Goal: Check status

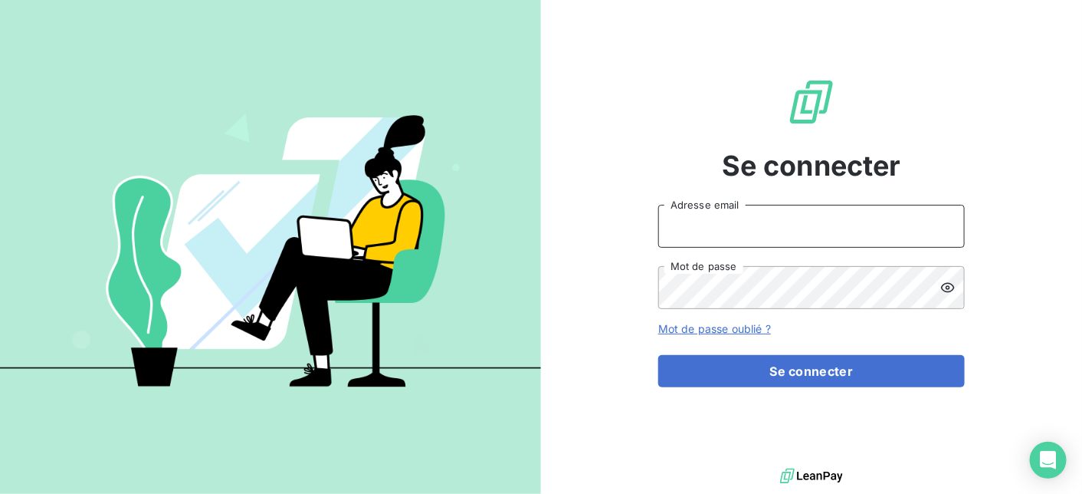
click at [700, 228] on input "Adresse email" at bounding box center [811, 226] width 307 height 43
type input "[EMAIL_ADDRESS][DOMAIN_NAME]"
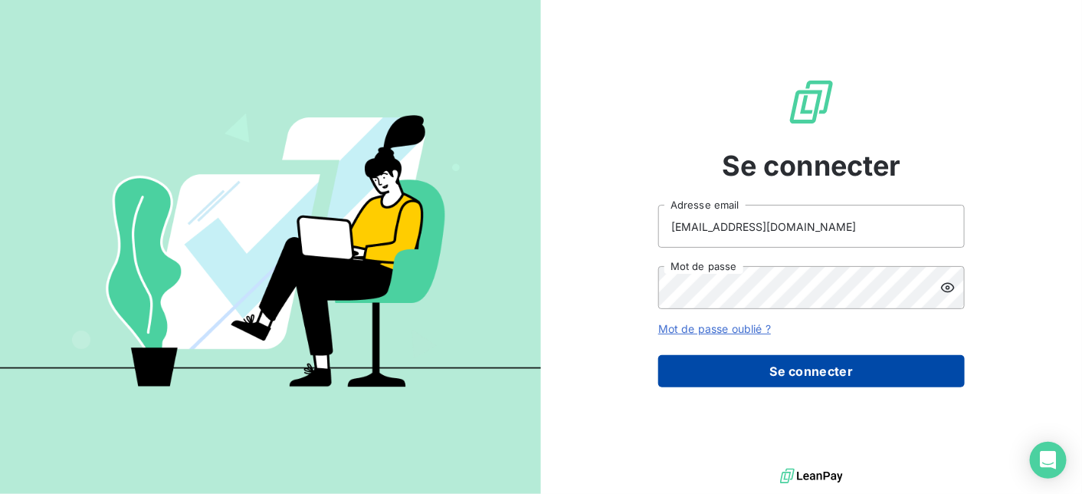
click at [781, 372] on button "Se connecter" at bounding box center [811, 371] width 307 height 32
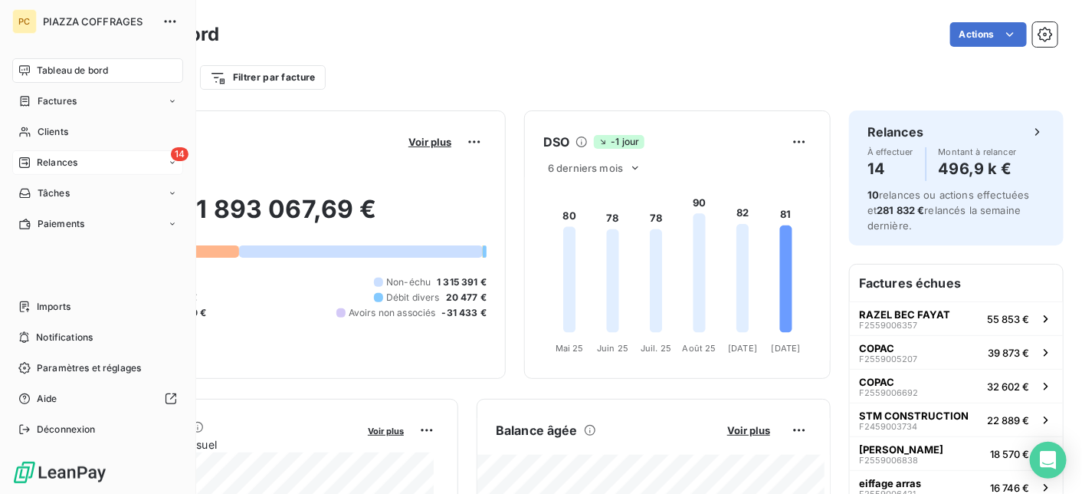
click at [54, 162] on span "Relances" at bounding box center [57, 163] width 41 height 14
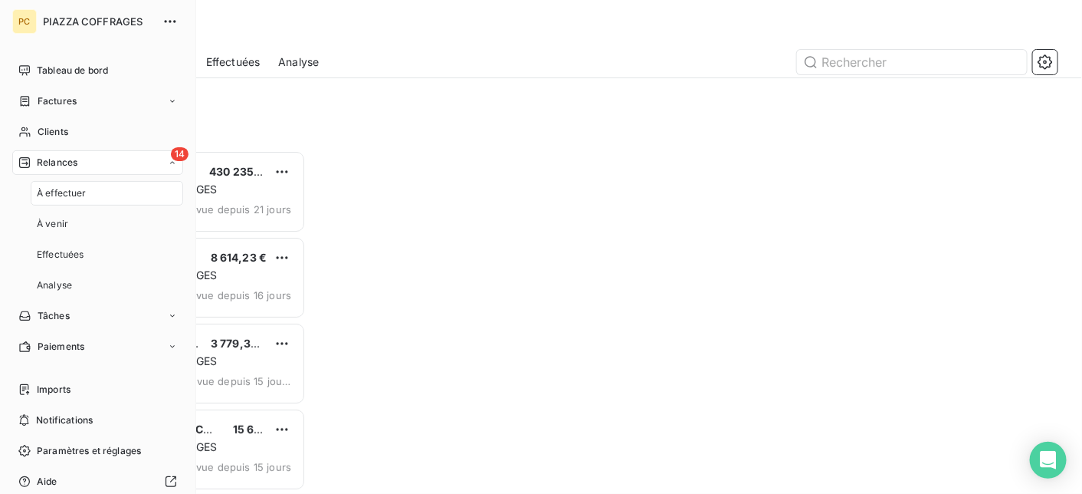
scroll to position [332, 221]
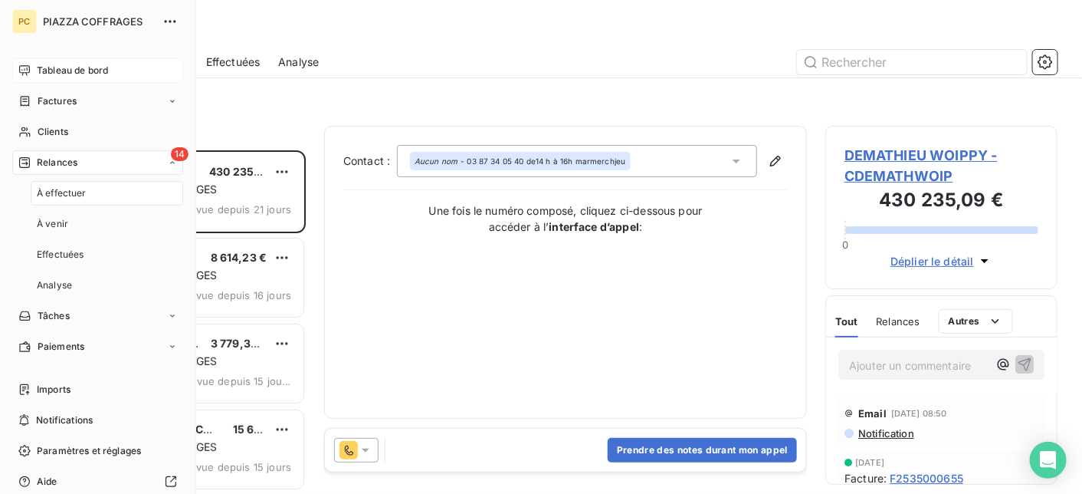
click at [97, 69] on span "Tableau de bord" at bounding box center [72, 71] width 71 height 14
